Goal: Task Accomplishment & Management: Use online tool/utility

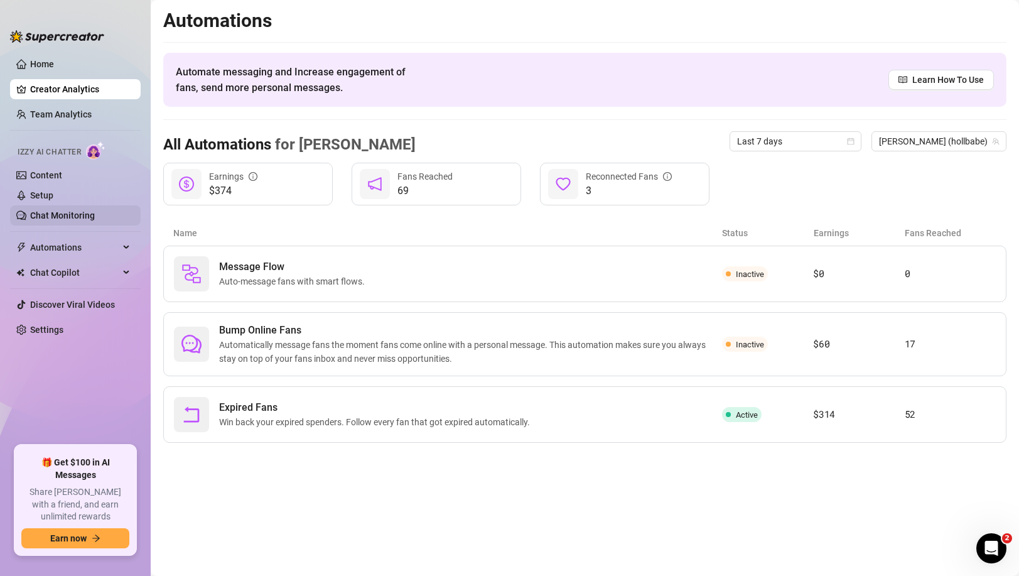
click at [69, 210] on link "Chat Monitoring" at bounding box center [62, 215] width 65 height 10
